Goal: Task Accomplishment & Management: Manage account settings

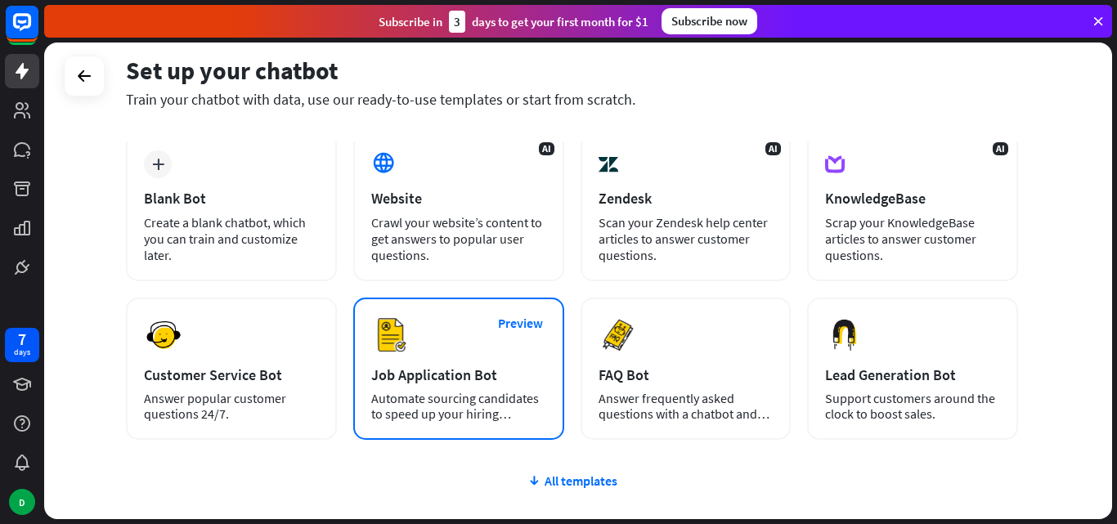
scroll to position [200, 0]
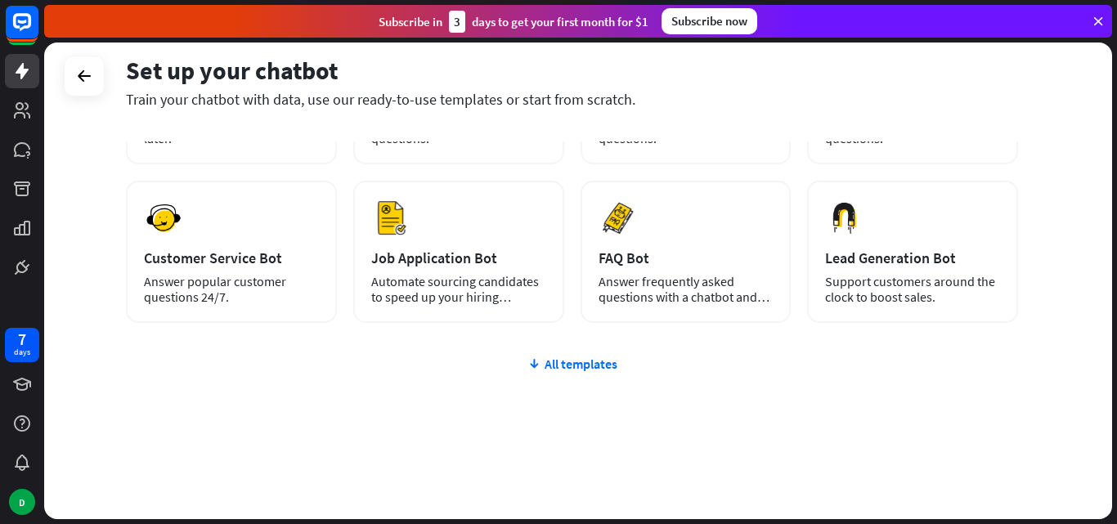
click at [567, 355] on div "plus Blank Bot Create a blank chatbot, which you can train and customize later.…" at bounding box center [572, 268] width 892 height 504
click at [567, 363] on div "All templates" at bounding box center [572, 364] width 892 height 16
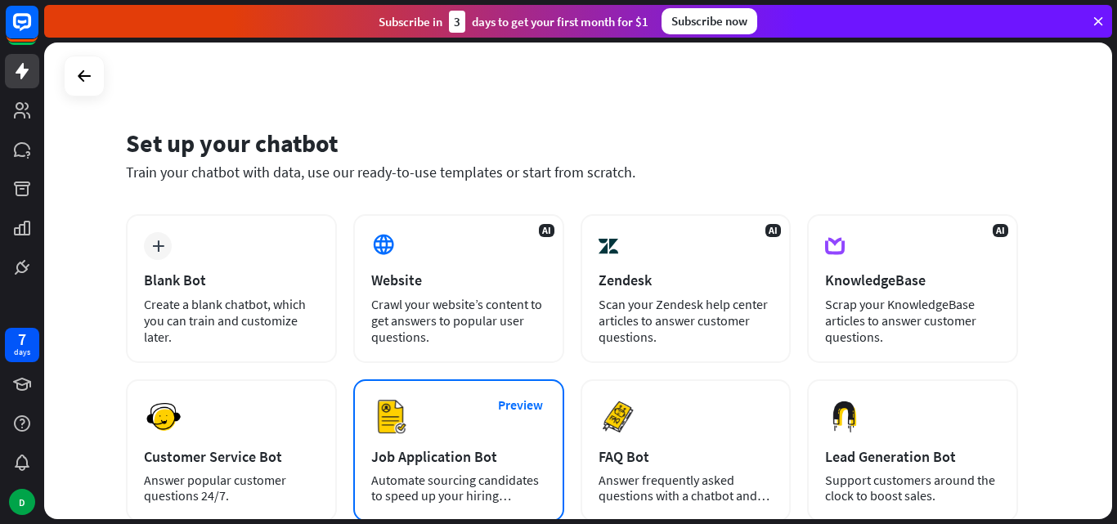
scroll to position [0, 0]
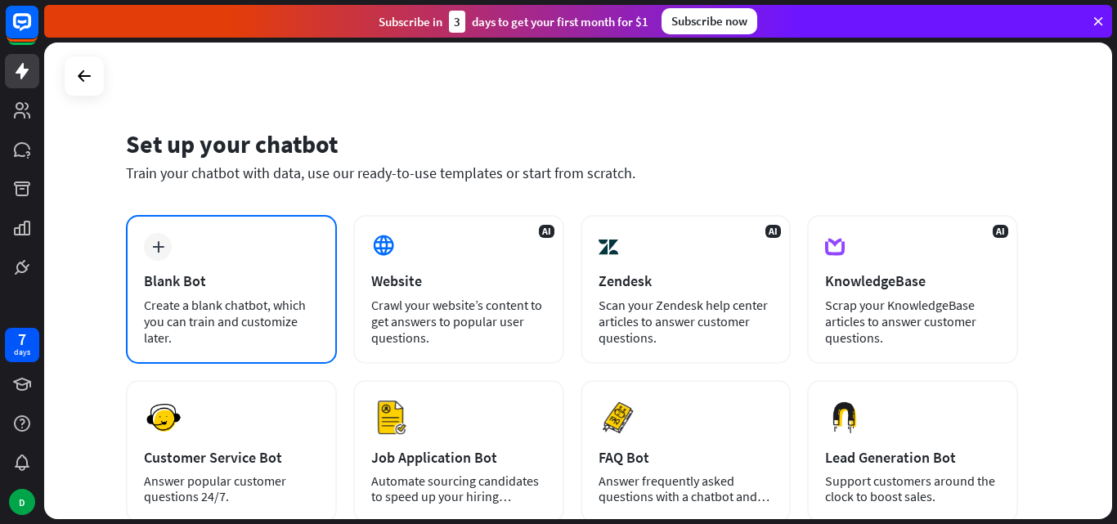
click at [210, 273] on div "Blank Bot" at bounding box center [231, 281] width 175 height 19
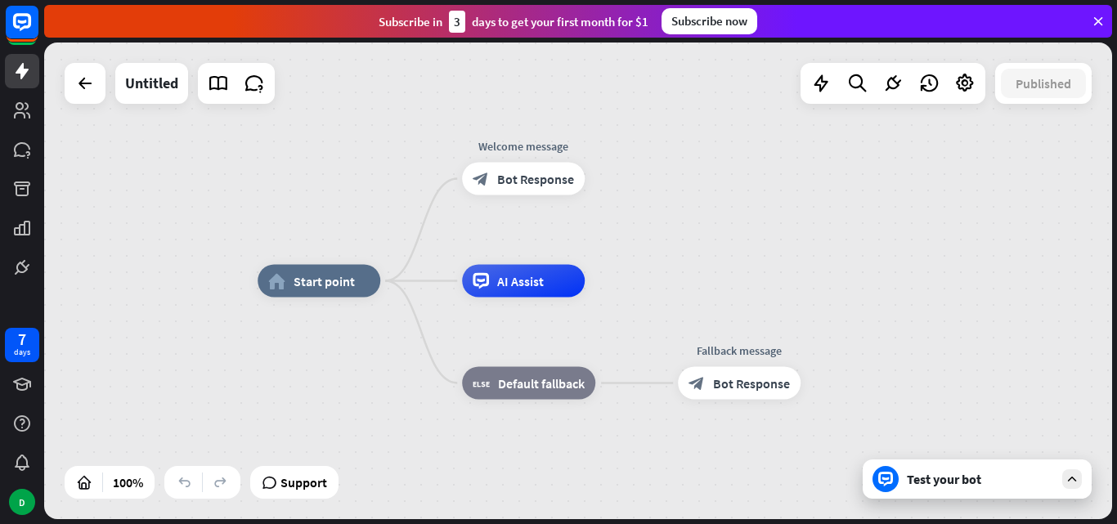
click at [970, 482] on div "Test your bot" at bounding box center [980, 479] width 147 height 16
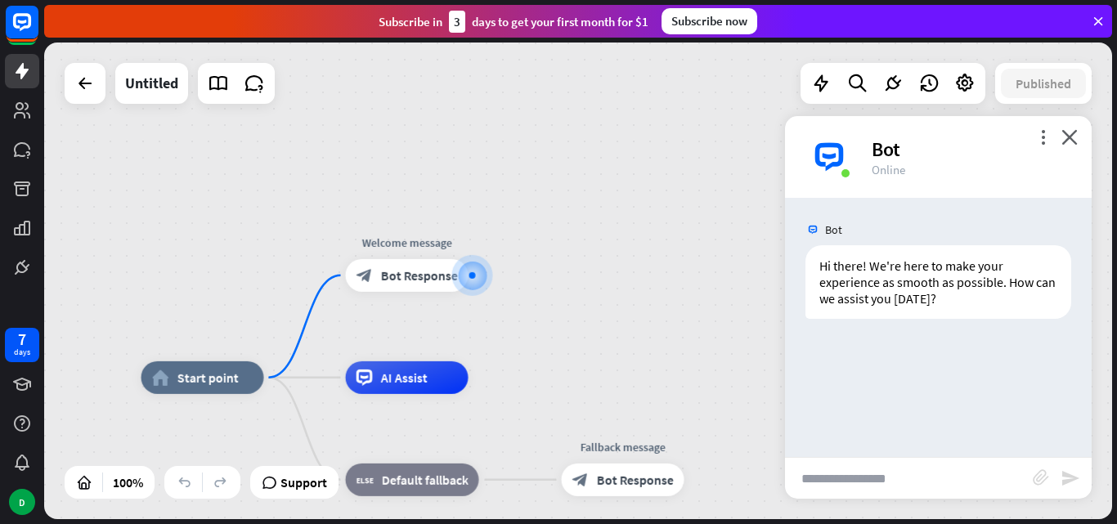
click at [872, 480] on input "text" at bounding box center [909, 478] width 248 height 41
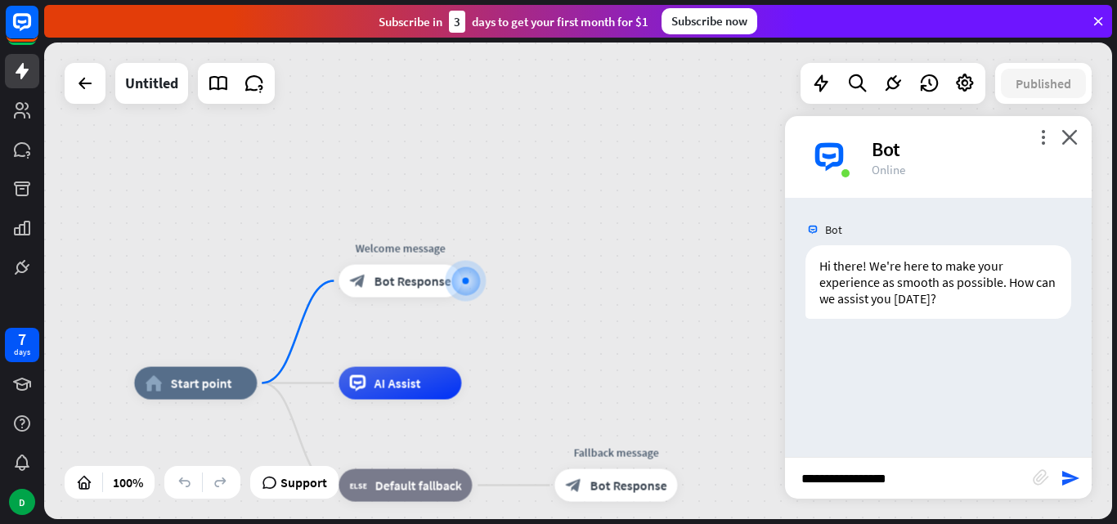
type input "**********"
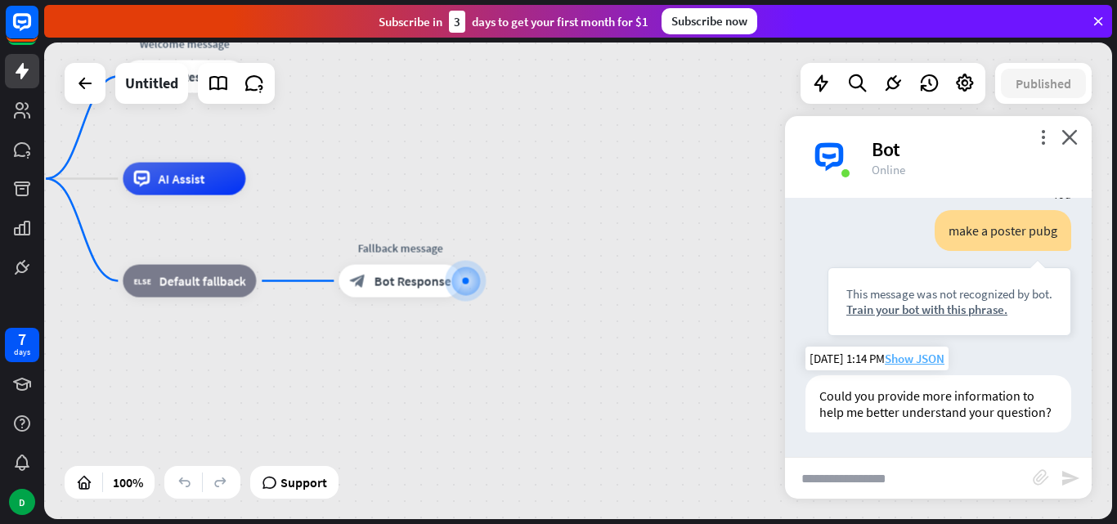
scroll to position [164, 0]
click at [880, 467] on input "text" at bounding box center [909, 478] width 248 height 41
type input "**********"
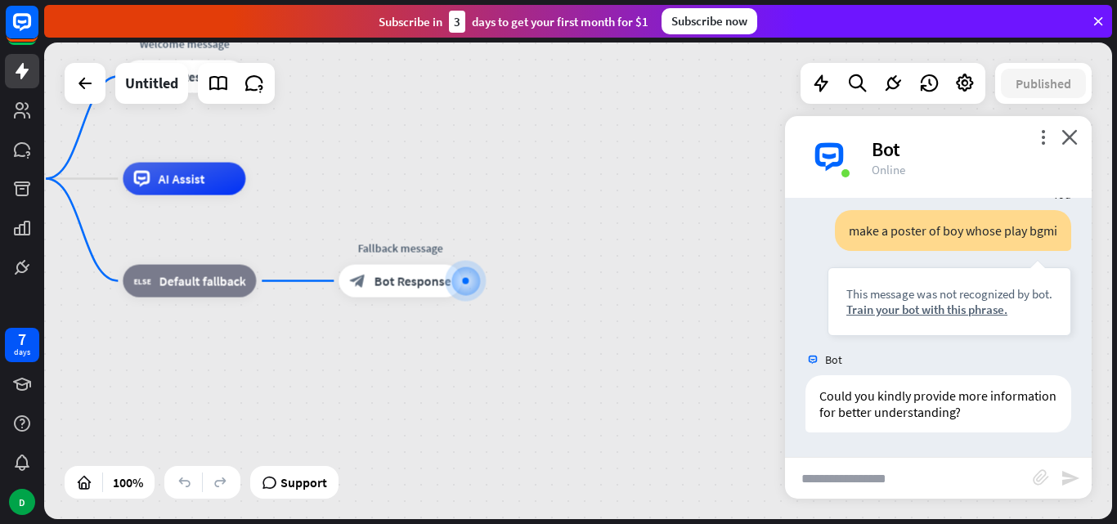
scroll to position [426, 0]
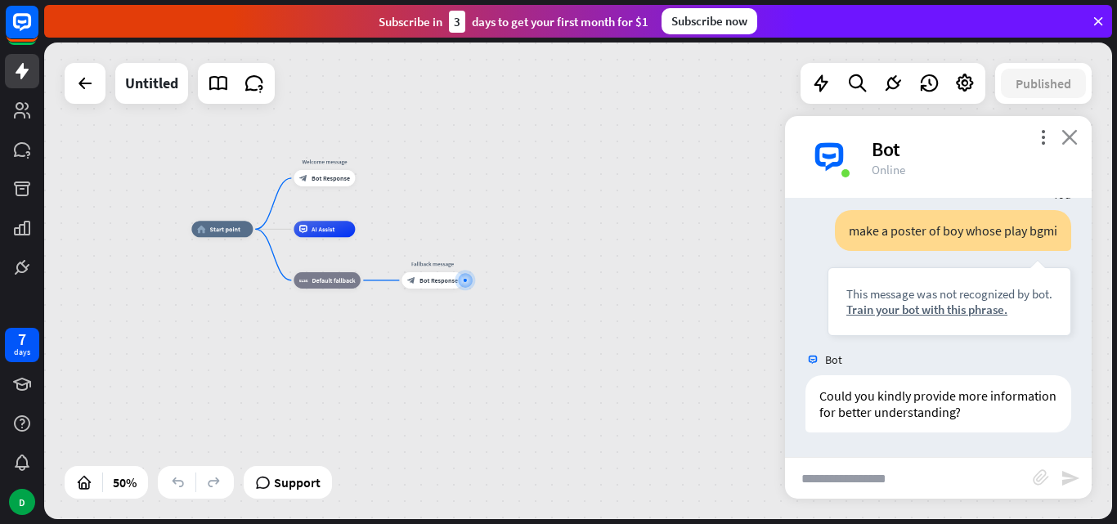
click at [1075, 141] on icon "close" at bounding box center [1070, 137] width 16 height 16
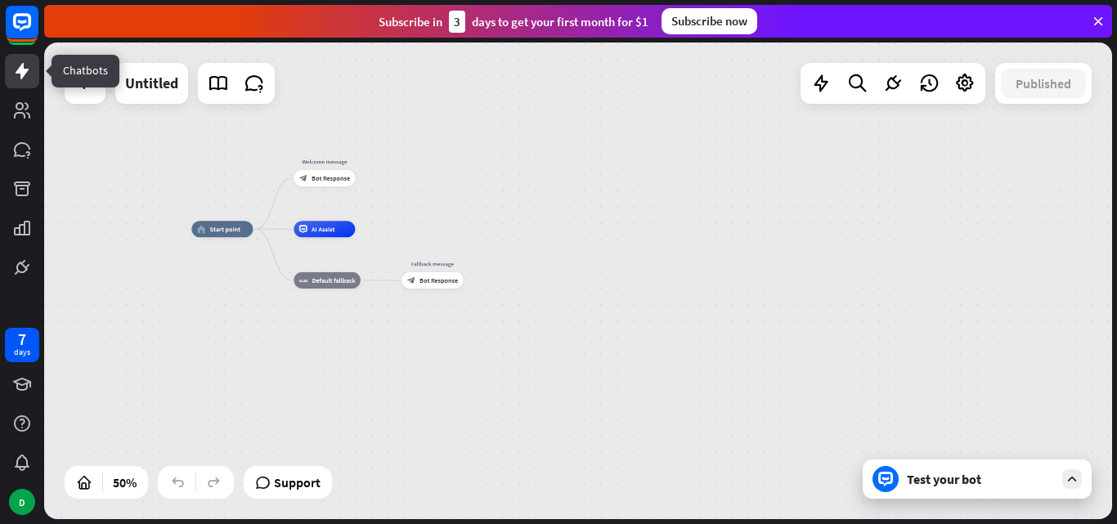
click at [18, 78] on icon at bounding box center [22, 71] width 20 height 20
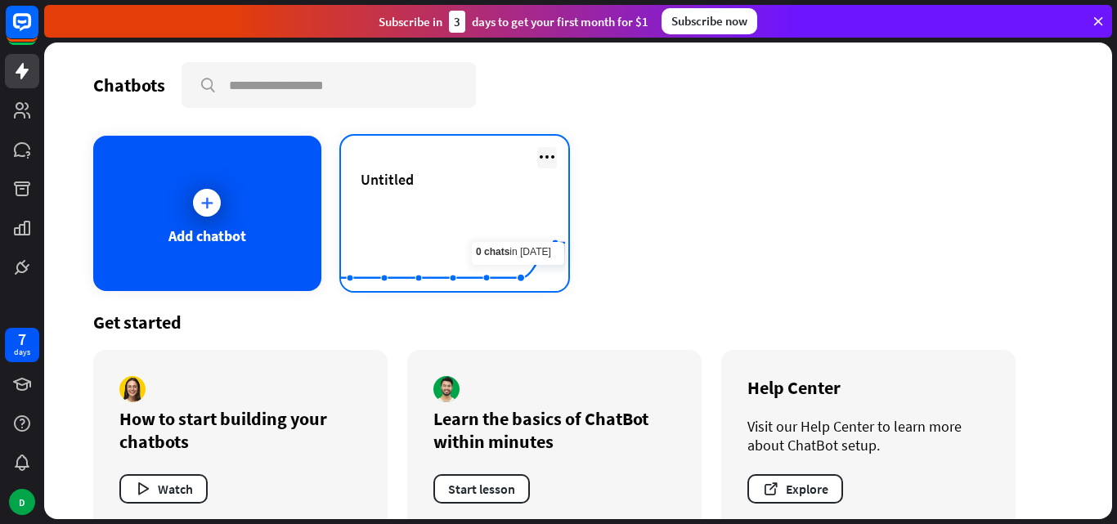
click at [541, 156] on icon at bounding box center [547, 157] width 20 height 20
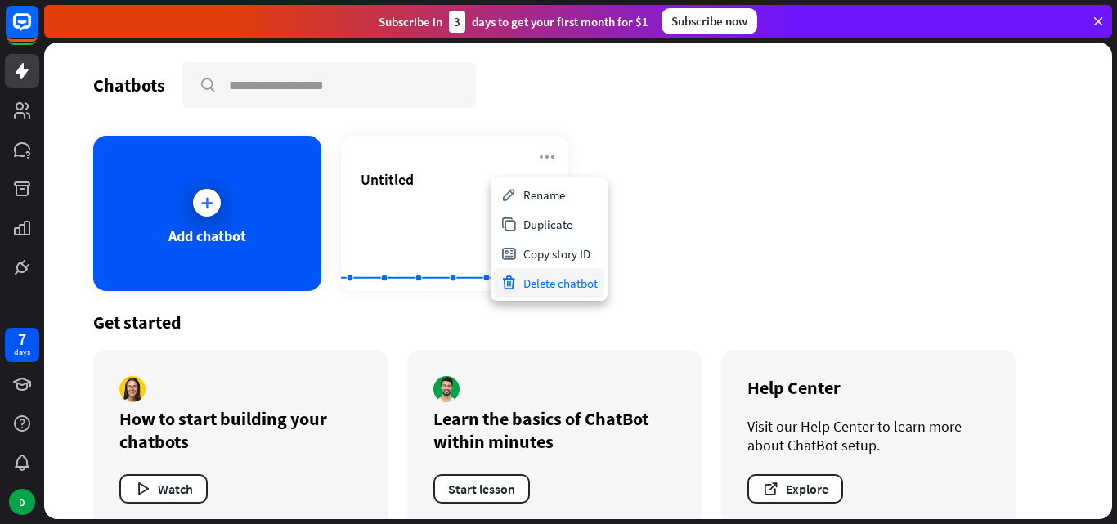
click at [547, 289] on div "Delete chatbot" at bounding box center [549, 282] width 110 height 29
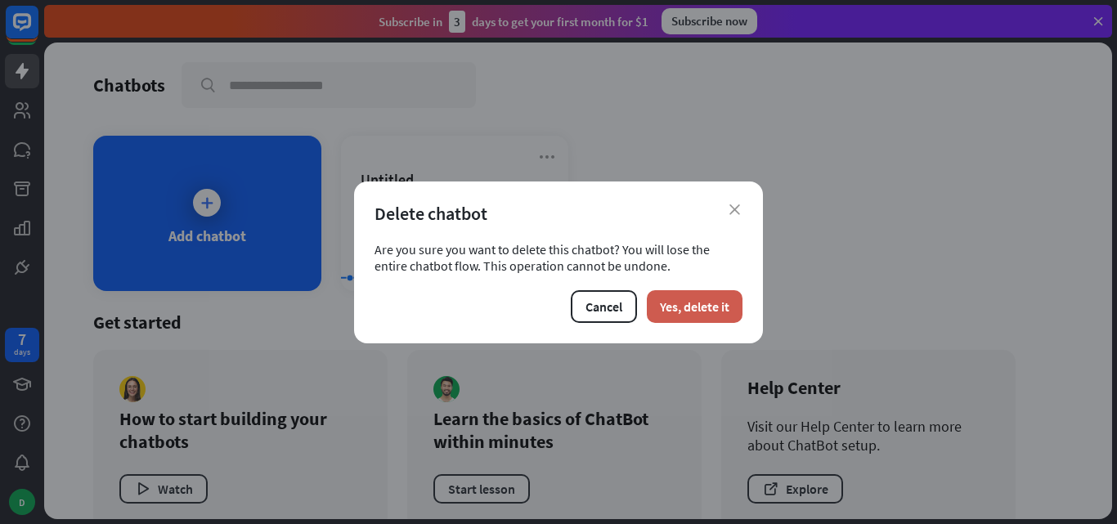
click at [688, 317] on button "Yes, delete it" at bounding box center [695, 306] width 96 height 33
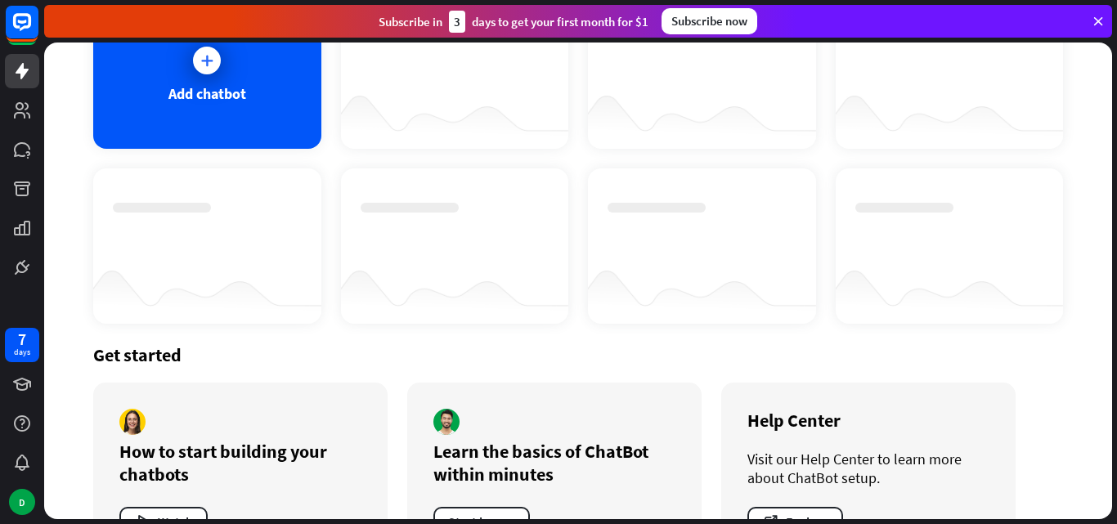
scroll to position [205, 0]
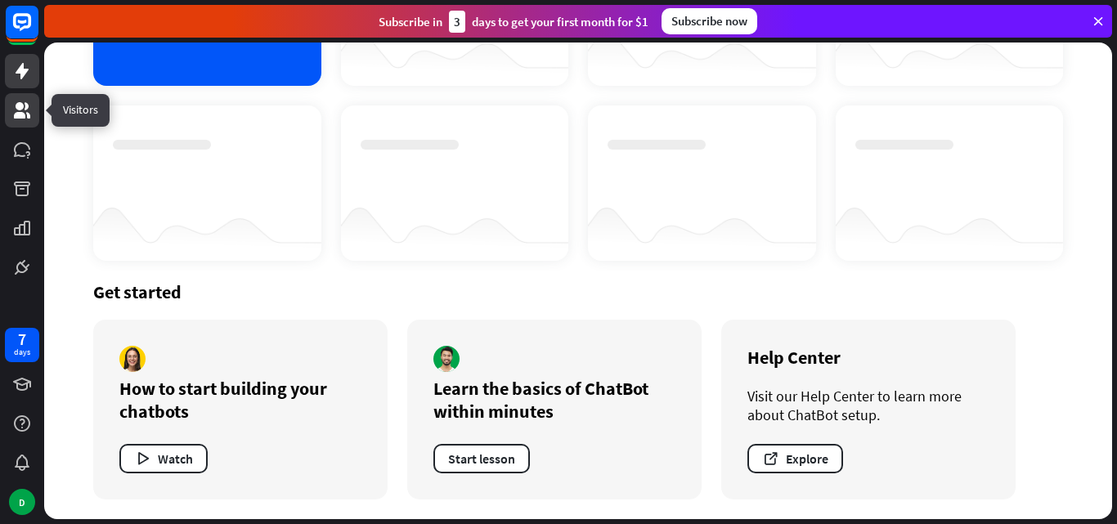
click at [24, 111] on icon at bounding box center [22, 111] width 20 height 20
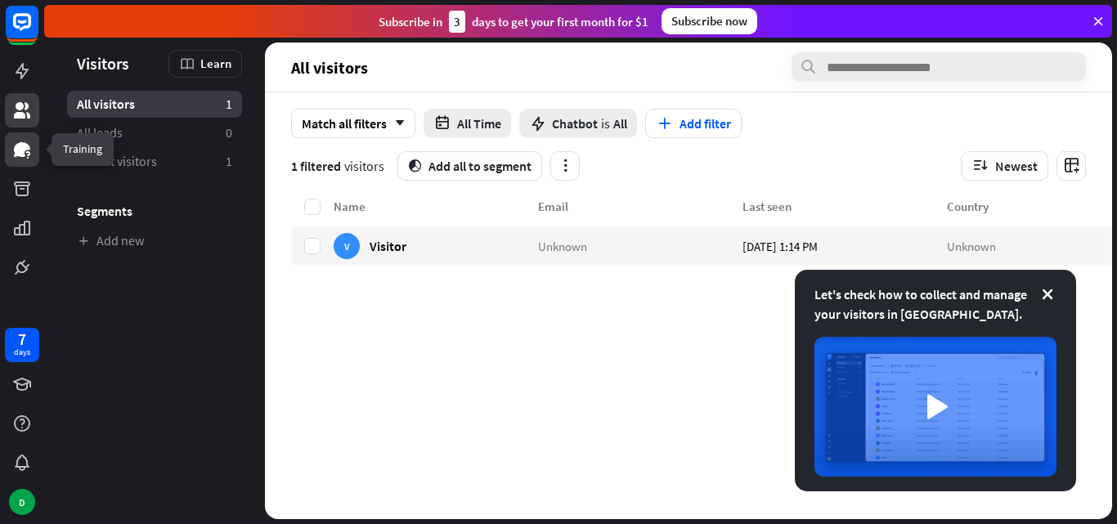
click at [16, 150] on icon at bounding box center [22, 149] width 16 height 15
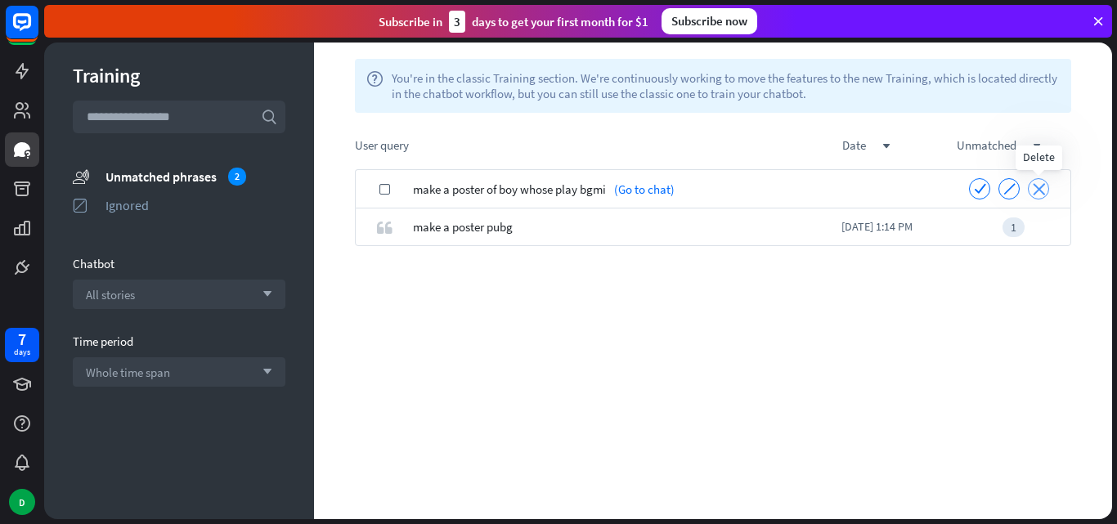
click at [1044, 192] on icon "close" at bounding box center [1039, 189] width 12 height 12
click at [1034, 191] on icon "close" at bounding box center [1039, 188] width 12 height 12
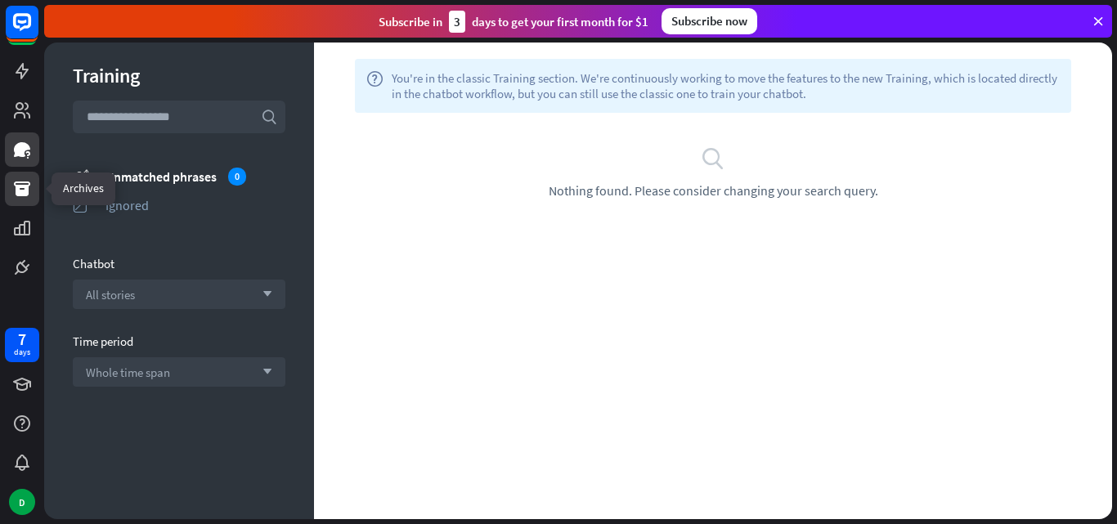
click at [20, 180] on icon at bounding box center [22, 189] width 20 height 20
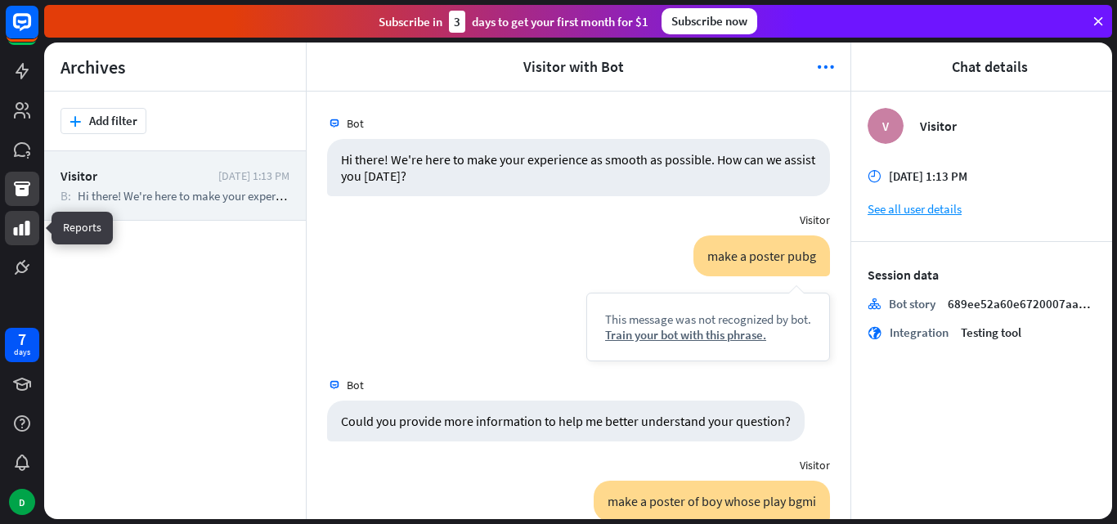
scroll to position [192, 0]
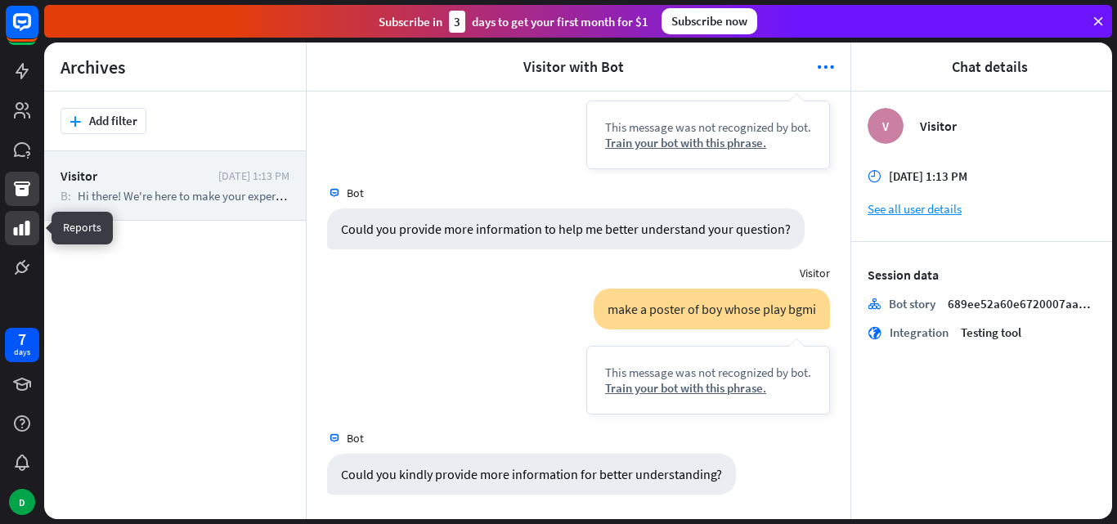
click at [20, 221] on icon at bounding box center [22, 228] width 20 height 20
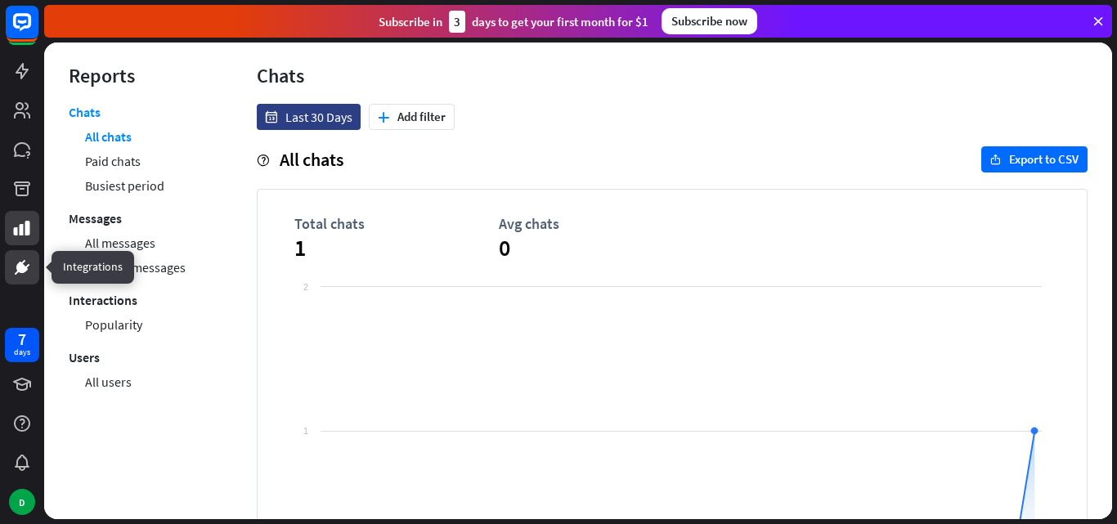
click at [23, 264] on icon at bounding box center [21, 267] width 11 height 11
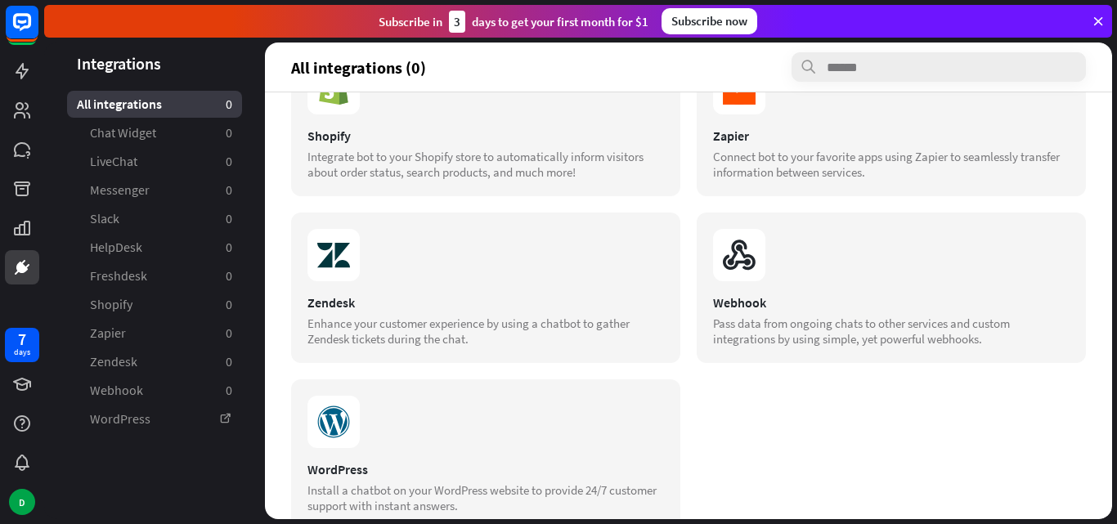
scroll to position [610, 0]
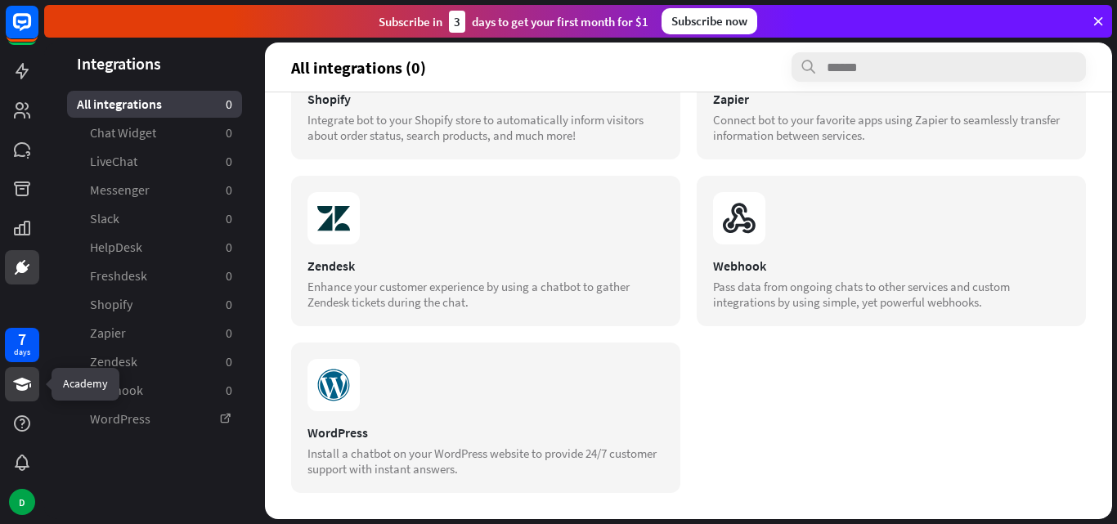
click at [26, 395] on link at bounding box center [22, 384] width 34 height 34
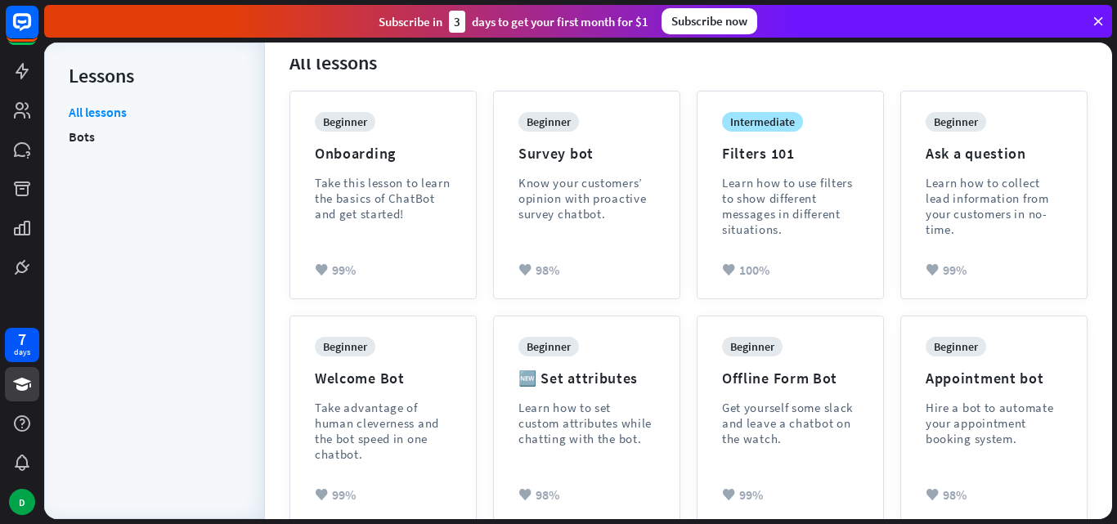
scroll to position [102, 0]
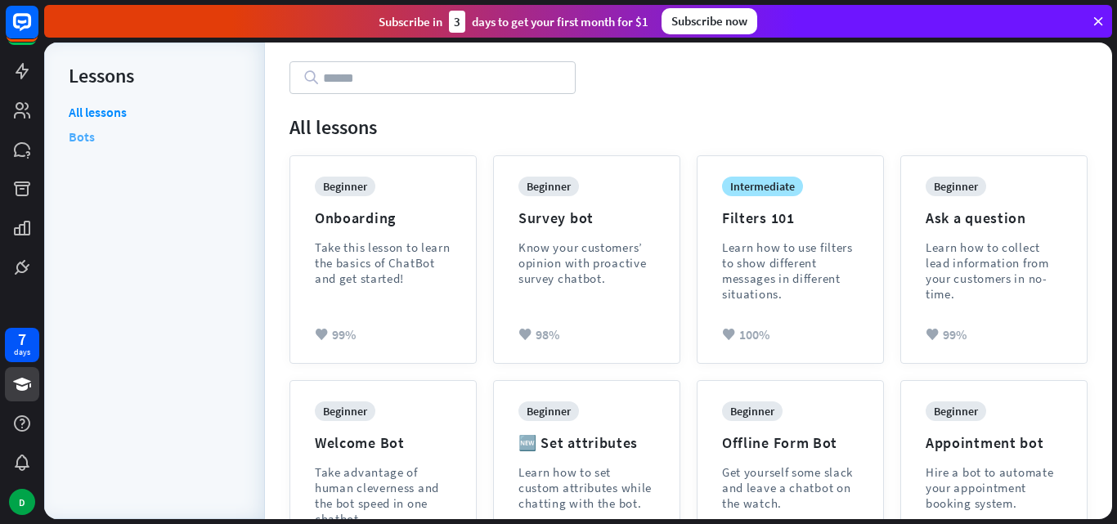
click at [85, 137] on link "Bots" at bounding box center [82, 136] width 26 height 25
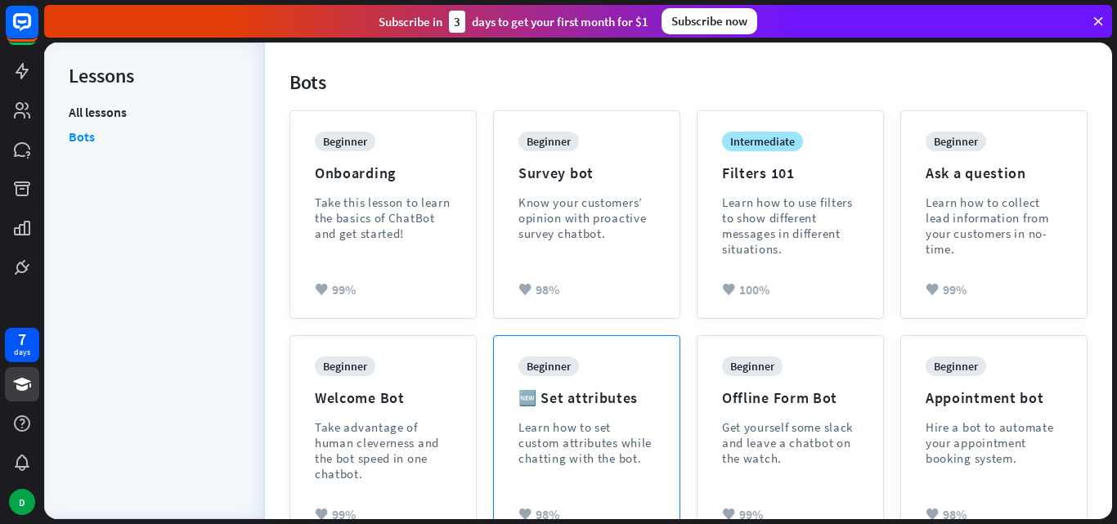
scroll to position [184, 0]
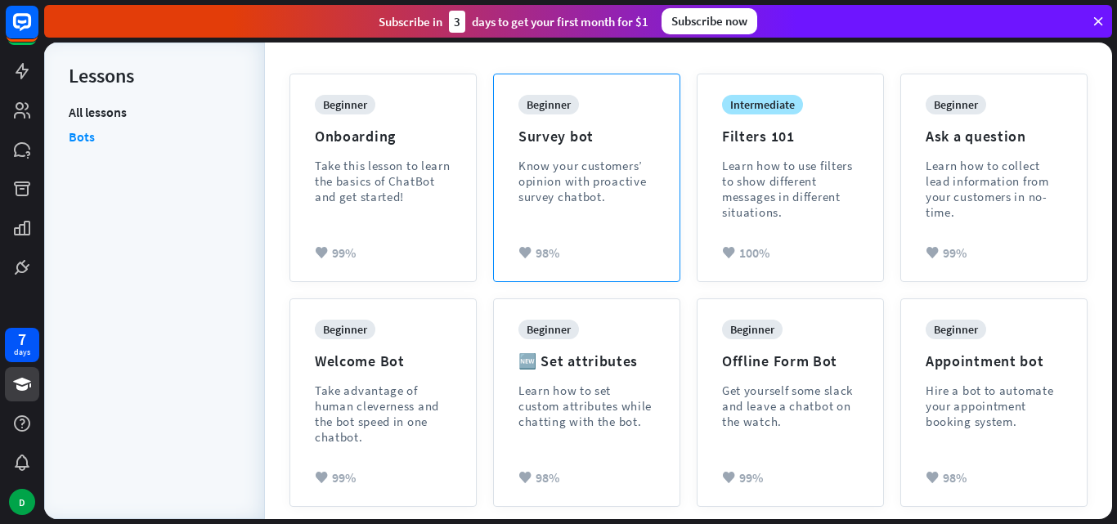
click at [608, 217] on div "beginner Survey bot Know your customers’ opinion with proactive survey chatbot." at bounding box center [587, 162] width 137 height 134
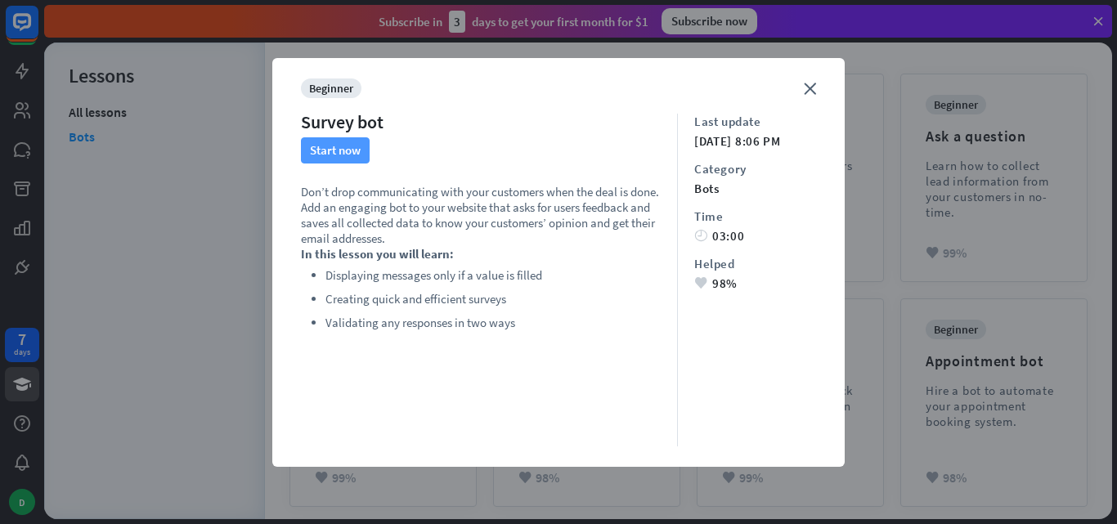
click at [334, 156] on button "Start now" at bounding box center [335, 150] width 69 height 26
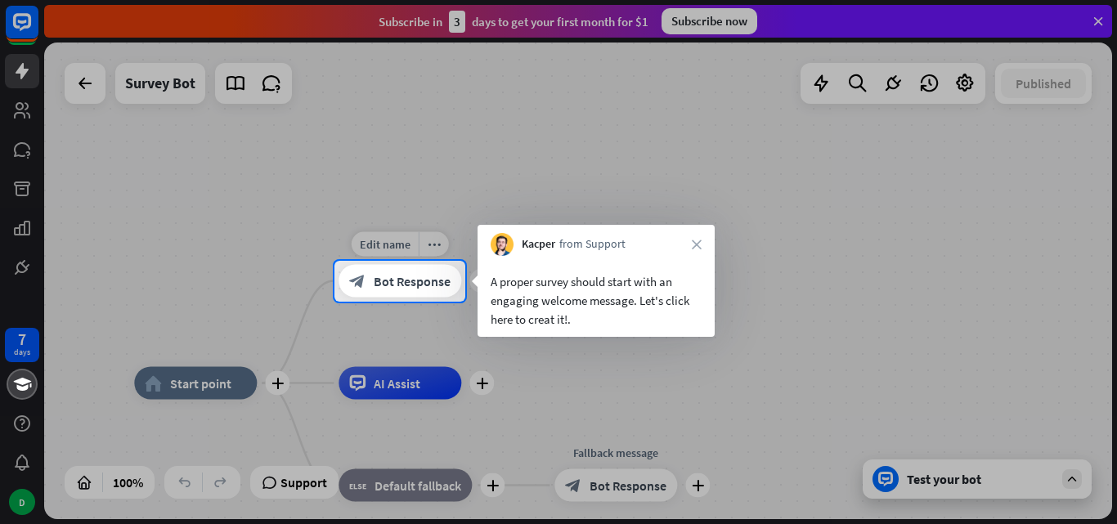
click at [384, 274] on span "Bot Response" at bounding box center [412, 281] width 77 height 16
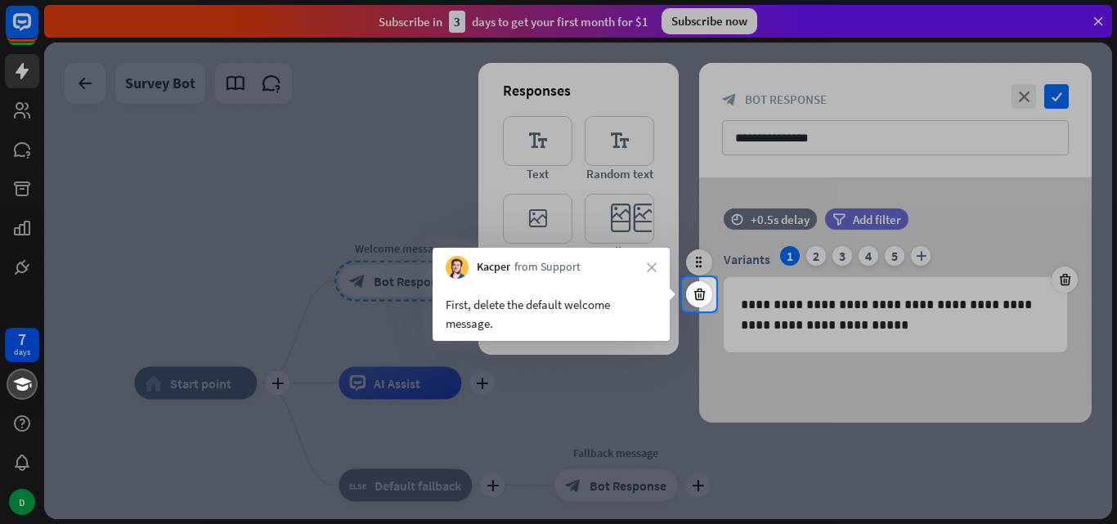
click at [597, 322] on div "First, delete the default welcome message." at bounding box center [551, 314] width 211 height 38
click at [696, 302] on div at bounding box center [699, 294] width 26 height 26
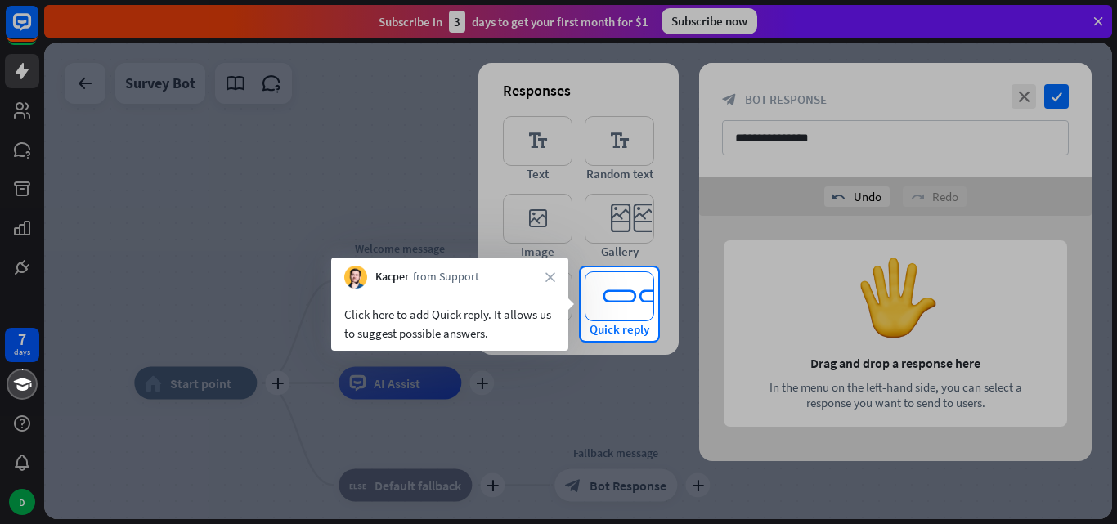
click at [627, 301] on icon "editor_quick_replies" at bounding box center [620, 297] width 70 height 50
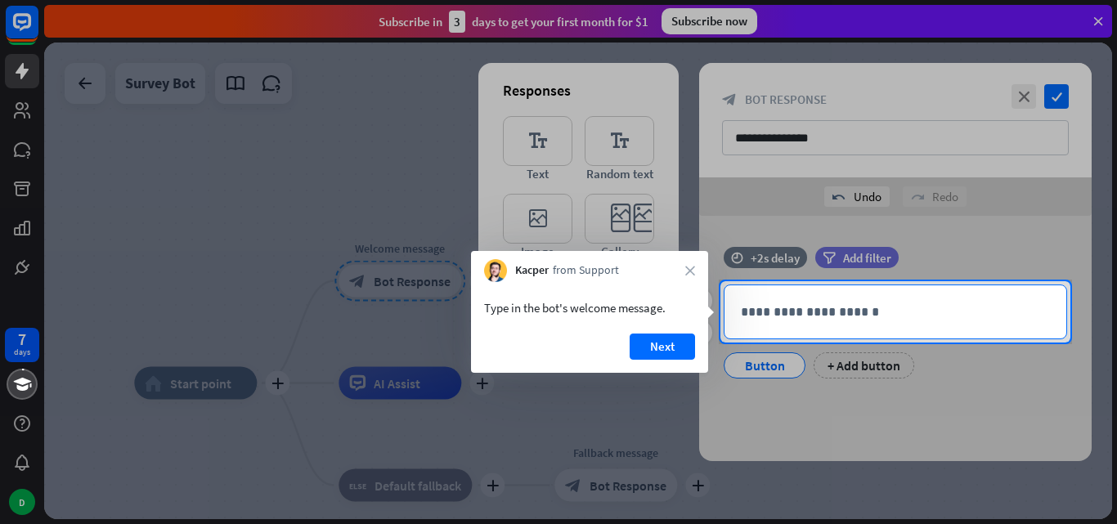
click at [752, 315] on p "**********" at bounding box center [895, 312] width 309 height 20
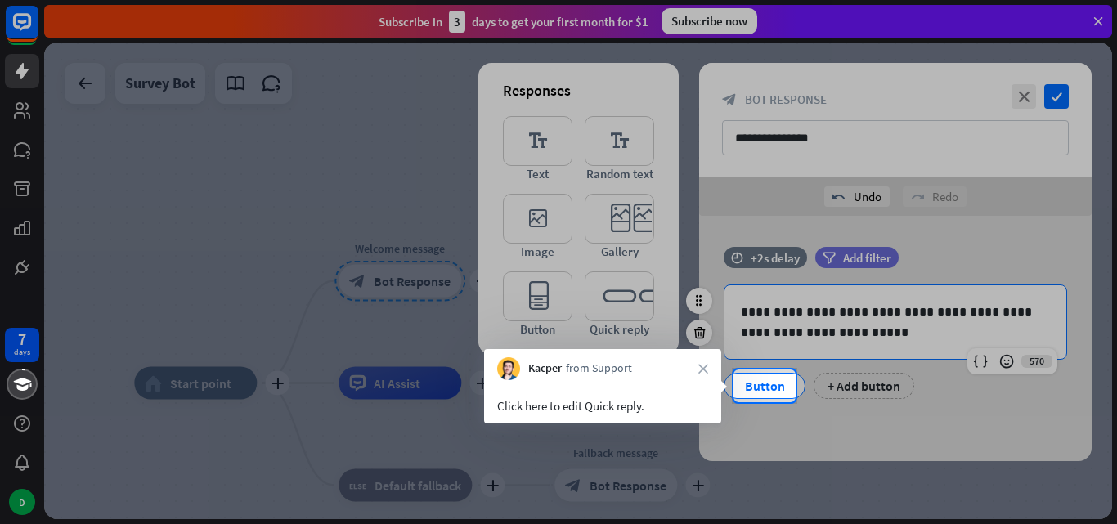
click at [769, 381] on div "Button" at bounding box center [765, 386] width 54 height 25
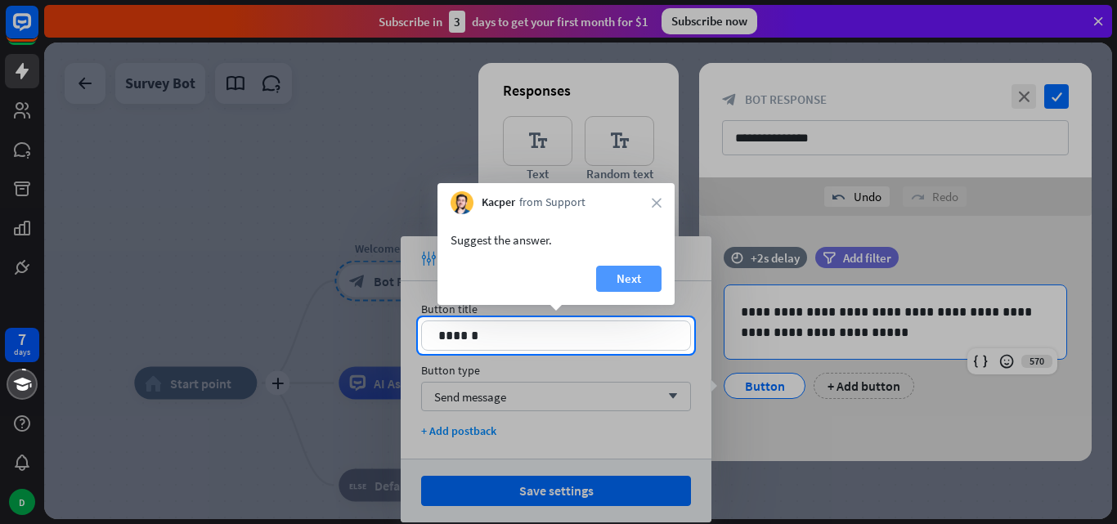
click at [629, 272] on button "Next" at bounding box center [628, 279] width 65 height 26
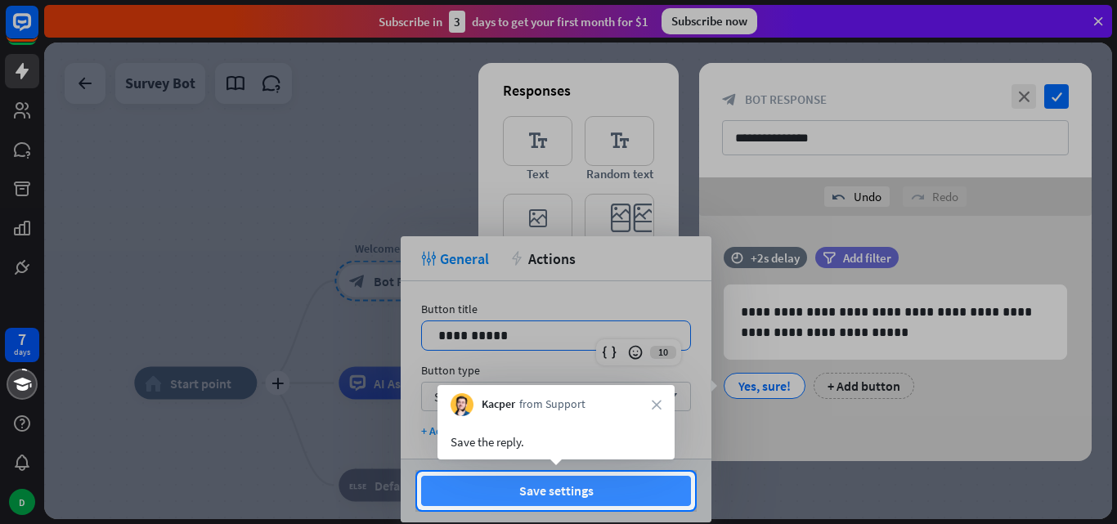
click at [595, 490] on button "Save settings" at bounding box center [556, 491] width 270 height 30
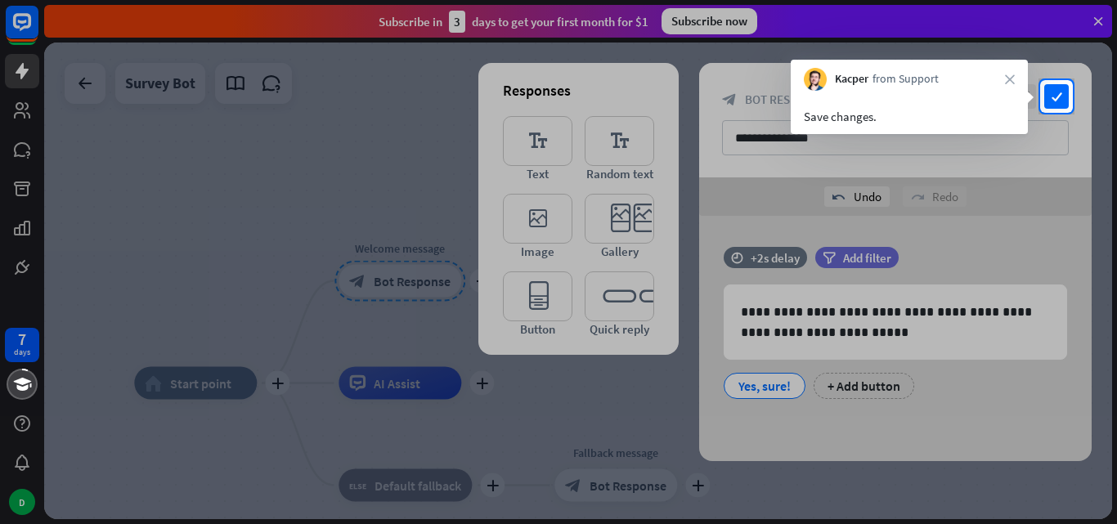
click at [878, 93] on div "Save changes." at bounding box center [909, 112] width 237 height 43
click at [842, 105] on div "Save changes." at bounding box center [909, 112] width 237 height 43
click at [841, 113] on div "Save changes." at bounding box center [909, 116] width 211 height 19
click at [1047, 96] on icon "check" at bounding box center [1057, 96] width 25 height 25
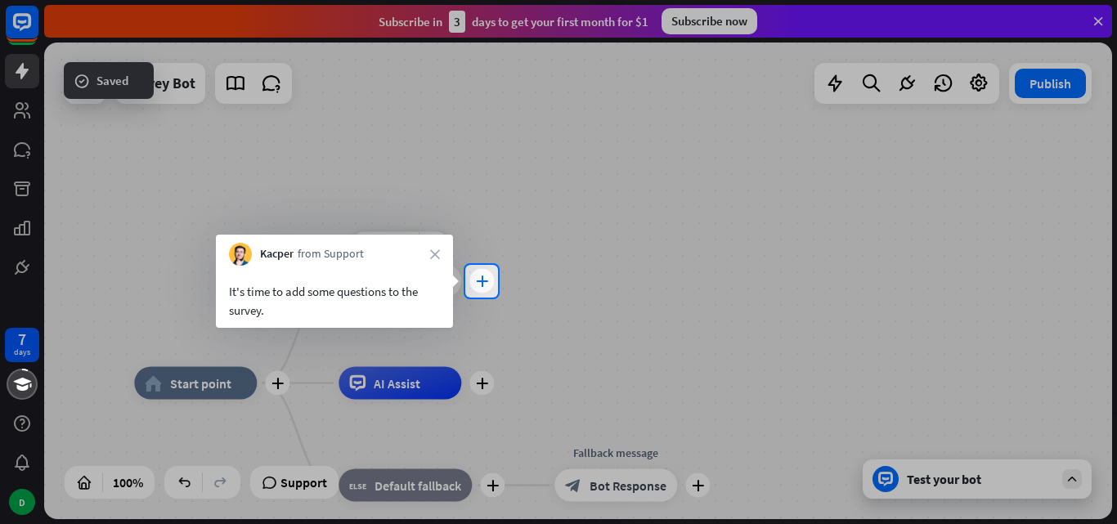
click at [485, 285] on icon "plus" at bounding box center [482, 281] width 12 height 11
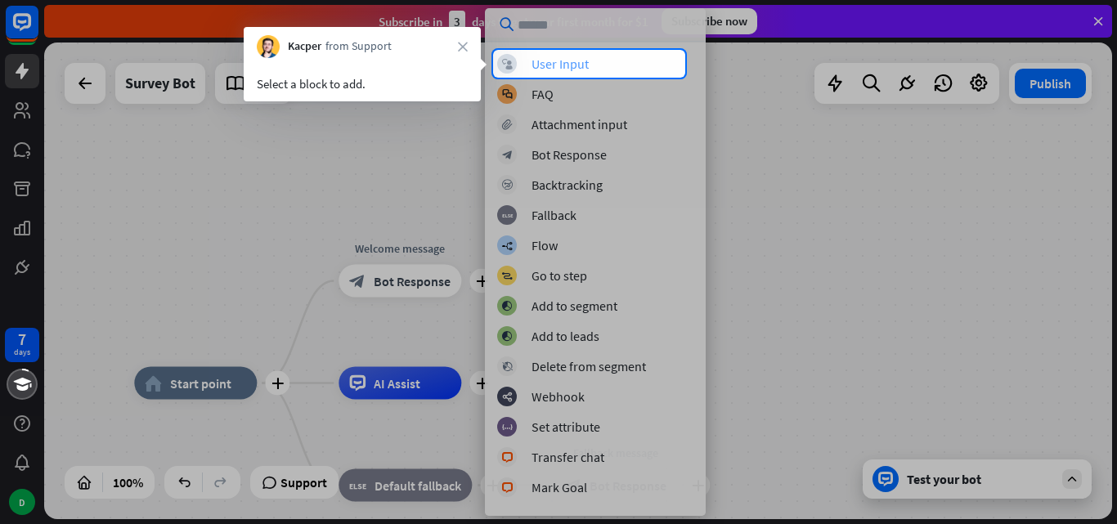
click at [577, 62] on div "User Input" at bounding box center [560, 64] width 57 height 16
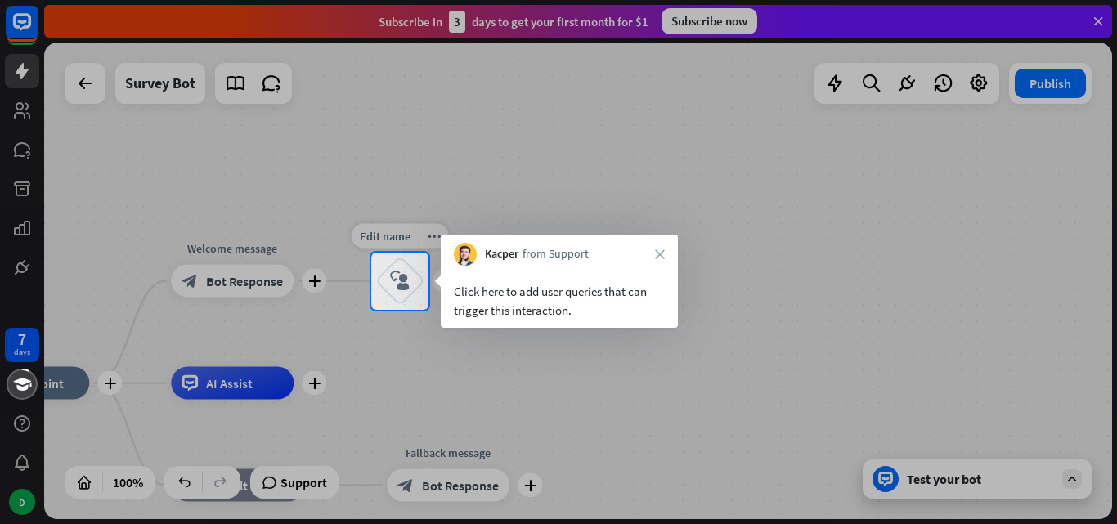
click at [411, 284] on div "block_user_input" at bounding box center [399, 281] width 49 height 49
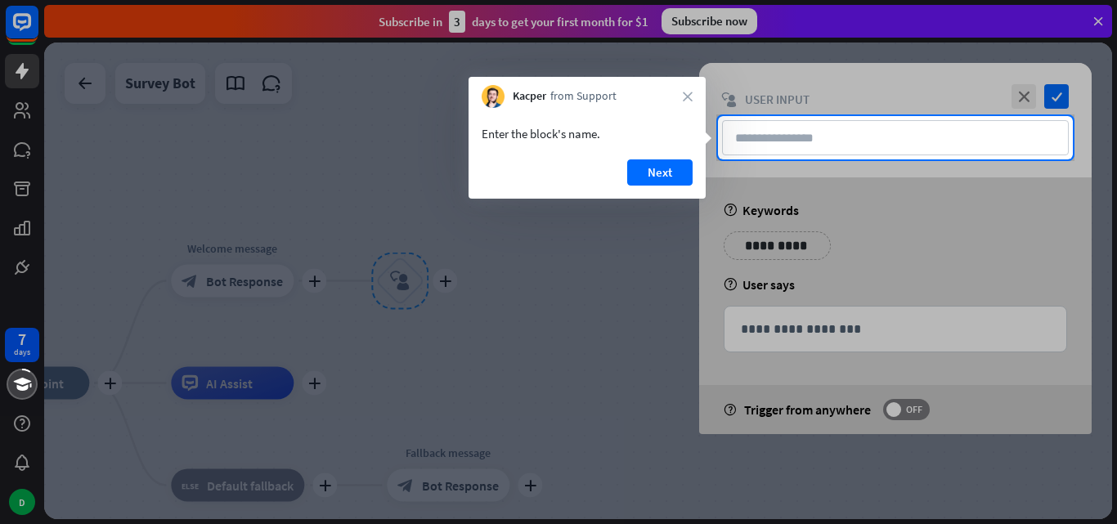
click at [1045, 78] on div at bounding box center [558, 58] width 1117 height 116
click at [1057, 91] on div at bounding box center [558, 58] width 1117 height 116
drag, startPoint x: 666, startPoint y: 195, endPoint x: 664, endPoint y: 170, distance: 24.6
click at [667, 193] on div "Next" at bounding box center [587, 179] width 237 height 39
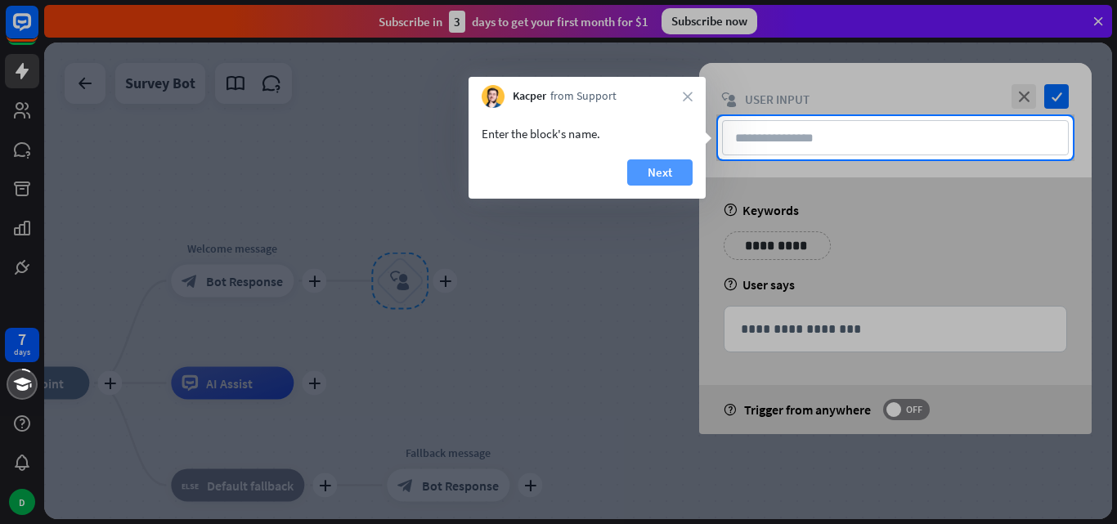
click at [664, 170] on button "Next" at bounding box center [659, 173] width 65 height 26
type input "**"
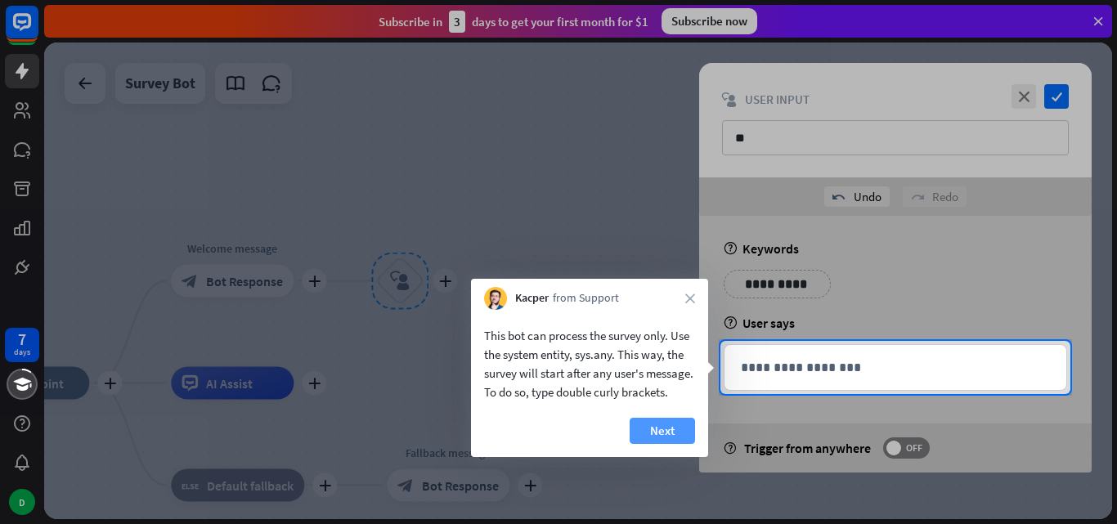
click at [641, 425] on button "Next" at bounding box center [662, 431] width 65 height 26
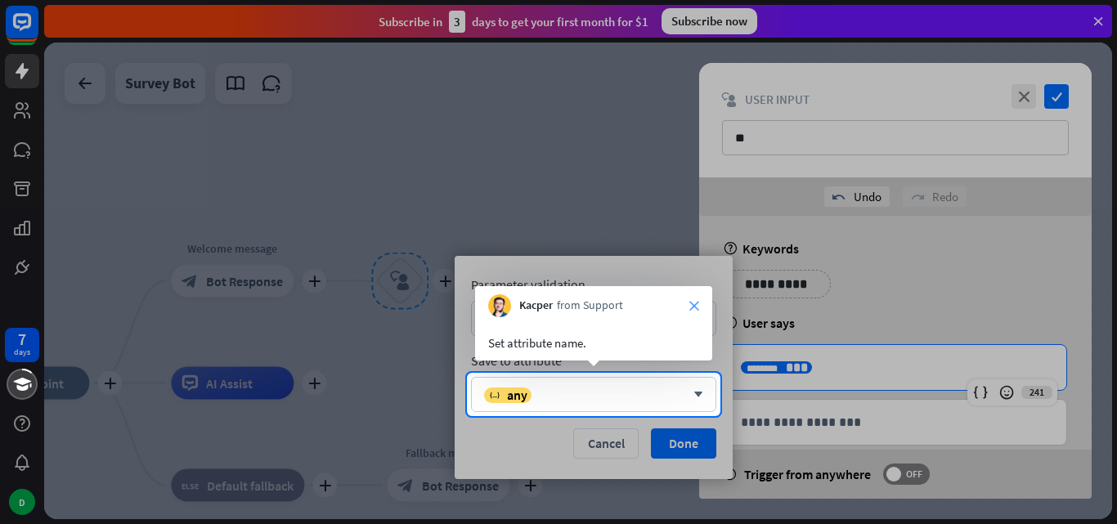
click at [694, 305] on icon "close" at bounding box center [695, 306] width 10 height 10
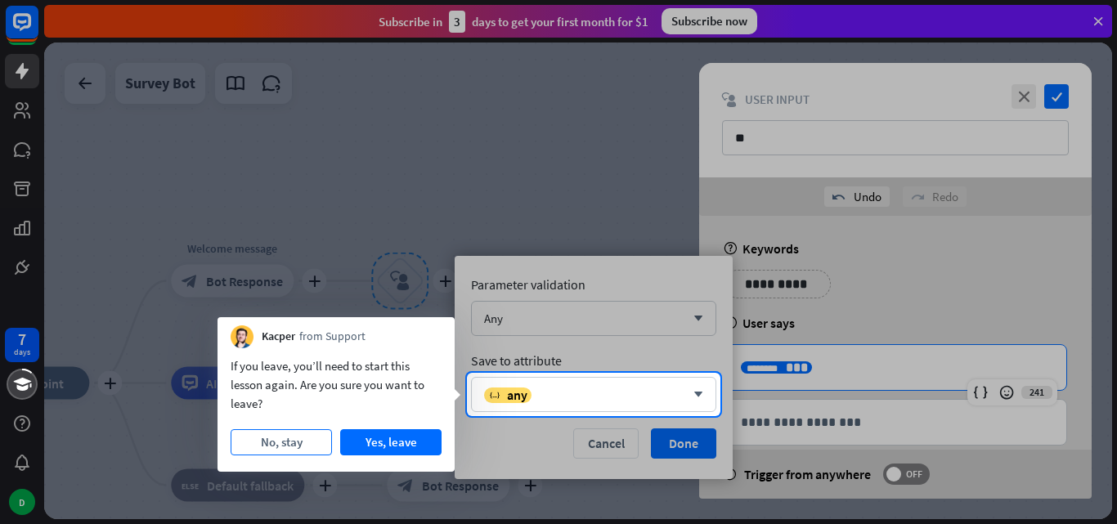
click at [319, 437] on button "No, stay" at bounding box center [281, 442] width 101 height 26
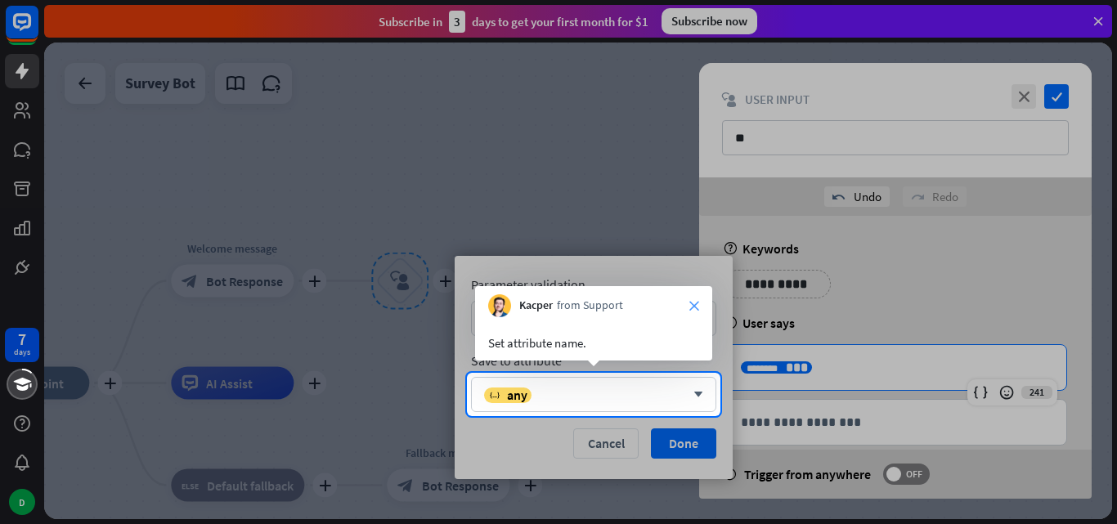
click at [693, 303] on icon "close" at bounding box center [695, 306] width 10 height 10
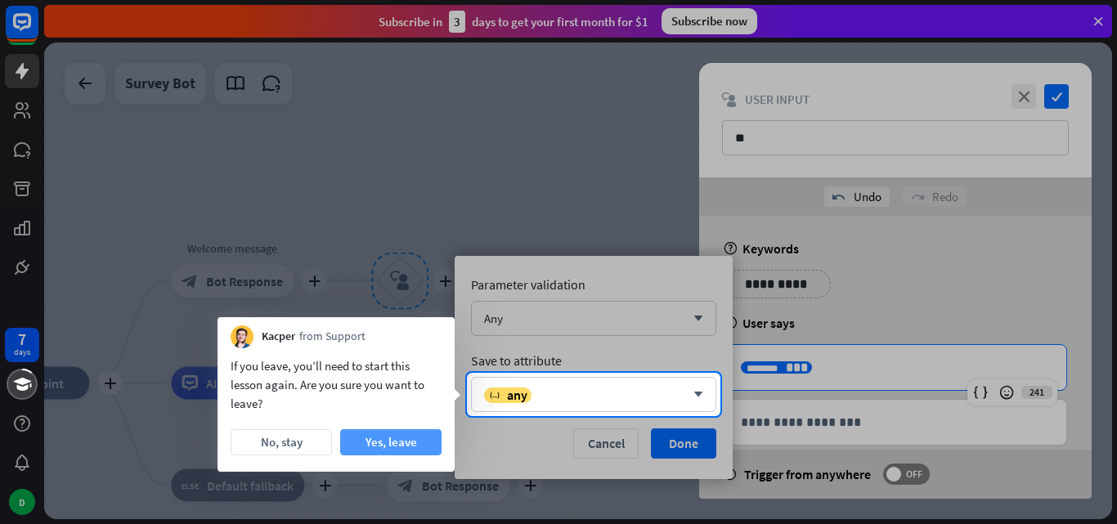
click at [416, 433] on button "Yes, leave" at bounding box center [390, 442] width 101 height 26
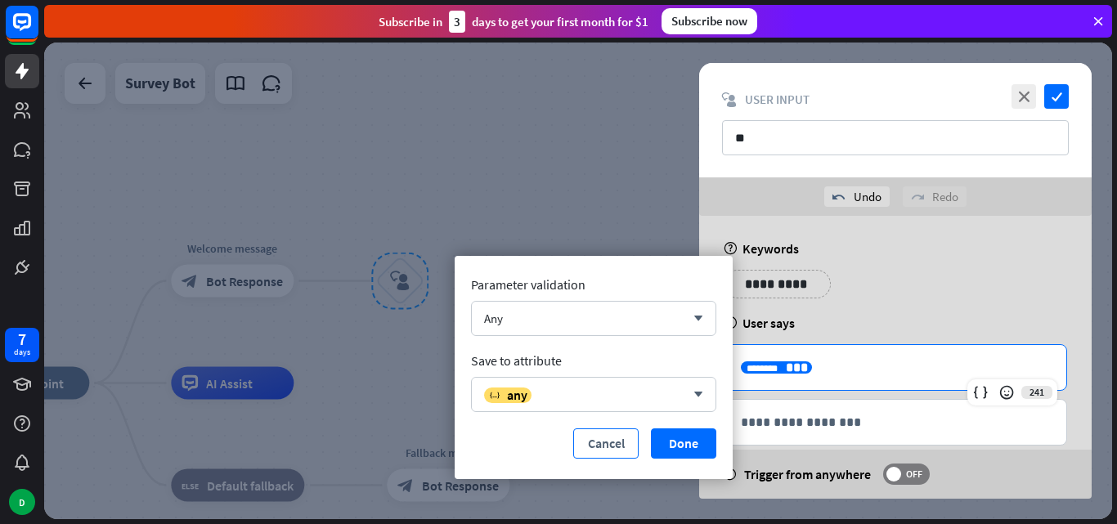
click at [618, 434] on button "Cancel" at bounding box center [605, 444] width 65 height 30
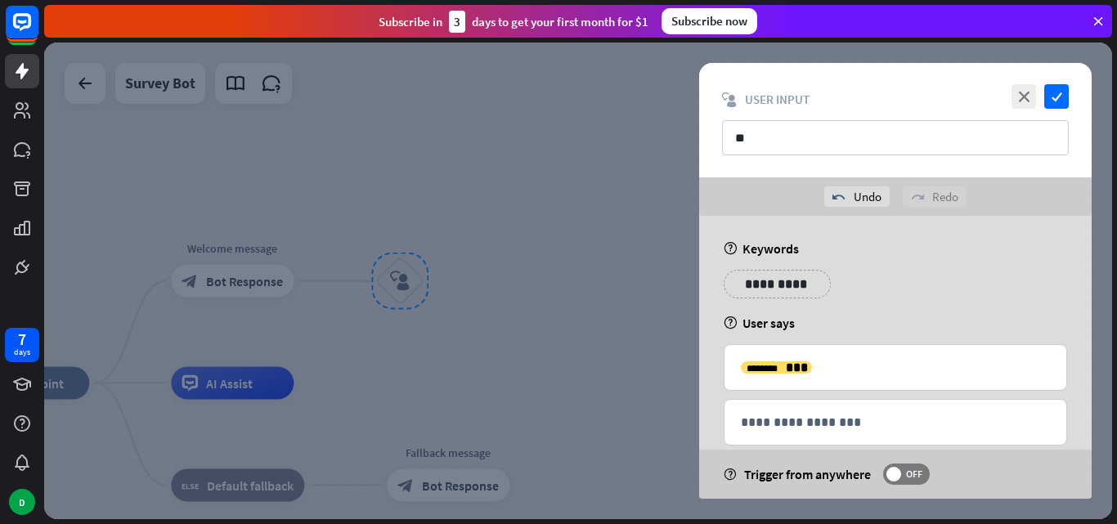
click at [1103, 21] on icon at bounding box center [1098, 21] width 15 height 15
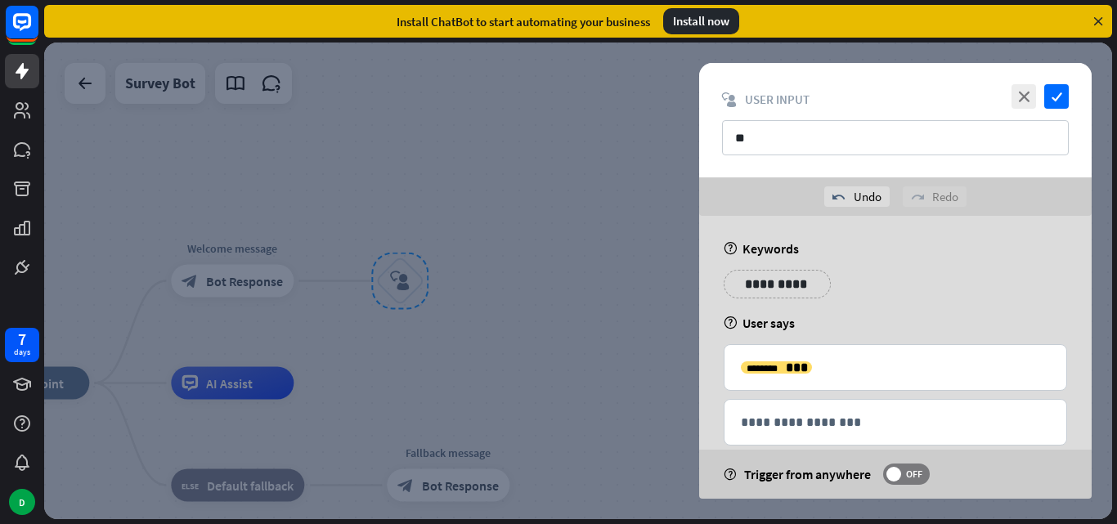
click at [1094, 23] on icon at bounding box center [1098, 21] width 15 height 15
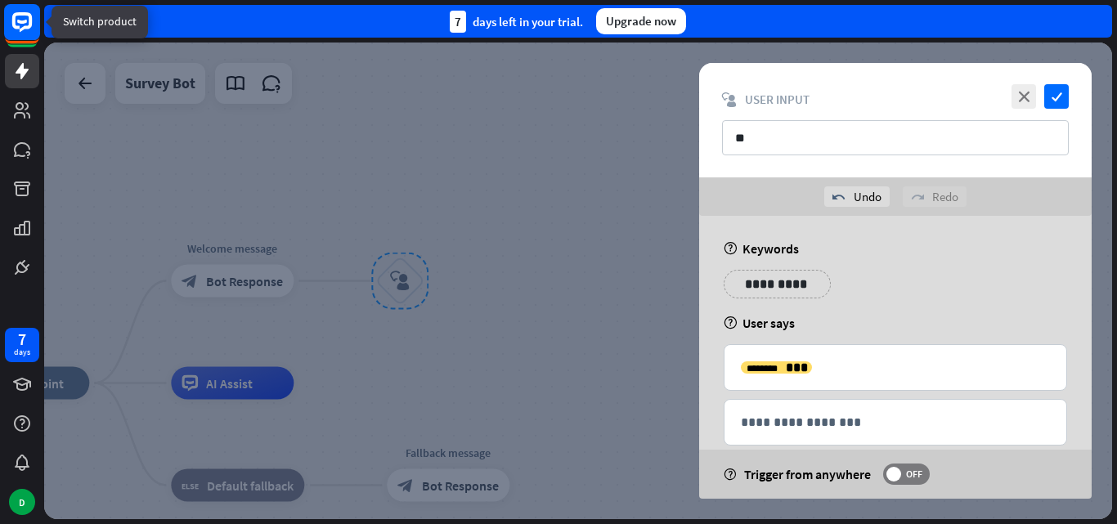
click at [9, 21] on rect at bounding box center [22, 22] width 36 height 36
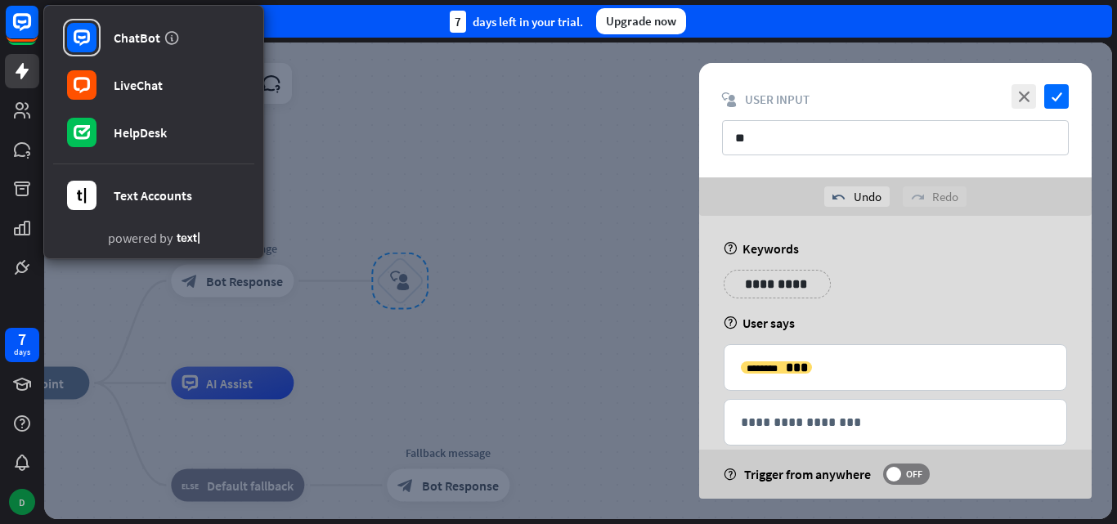
click at [25, 511] on div "D" at bounding box center [22, 502] width 26 height 26
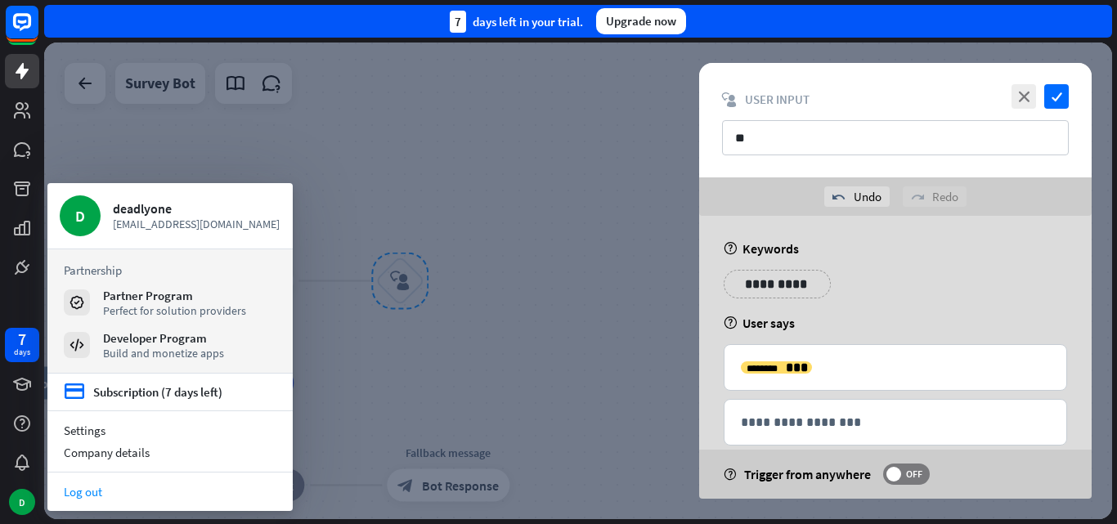
click at [101, 487] on link "Log out" at bounding box center [169, 492] width 245 height 22
